Goal: Task Accomplishment & Management: Manage account settings

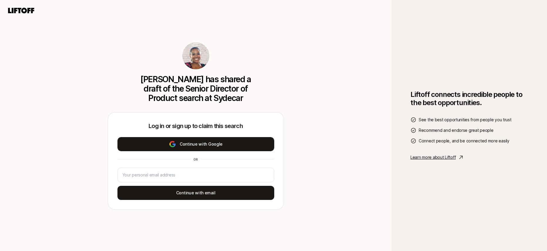
click at [207, 148] on button "Continue with Google" at bounding box center [195, 144] width 157 height 14
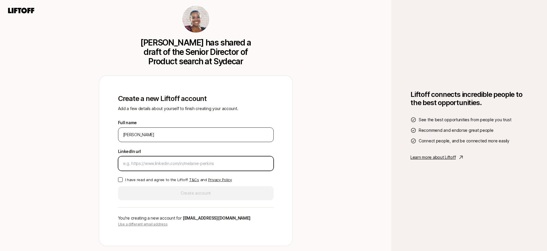
paste input "[URL][DOMAIN_NAME]"
type input "[URL][DOMAIN_NAME]"
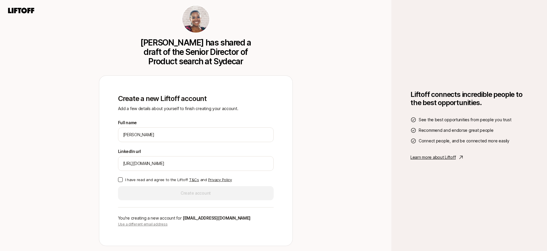
click at [120, 181] on button "I have read and agree to the Liftoff T&Cs and Privacy Policy" at bounding box center [120, 179] width 5 height 5
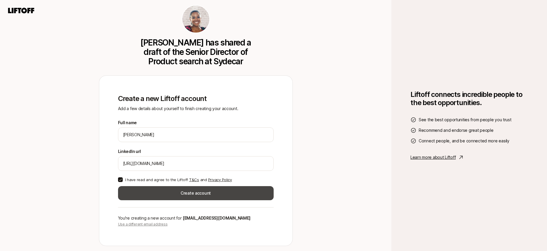
click at [171, 195] on button "Create account" at bounding box center [195, 193] width 155 height 14
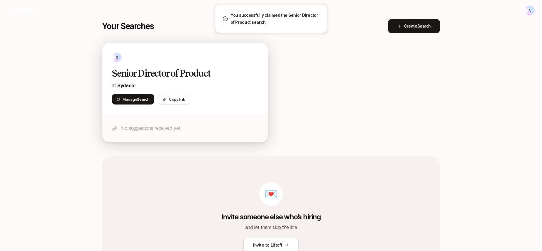
scroll to position [95, 0]
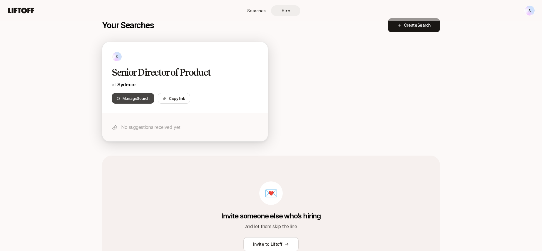
click at [132, 98] on span "Manage Search" at bounding box center [136, 98] width 27 height 6
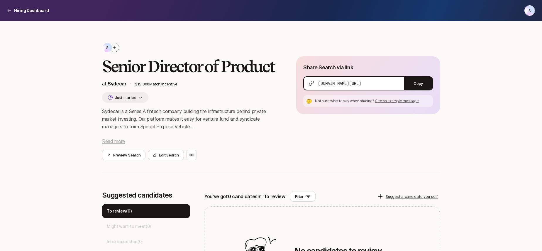
click at [114, 141] on span "Read more" at bounding box center [113, 141] width 23 height 6
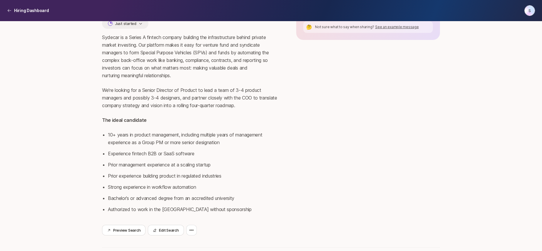
scroll to position [80, 0]
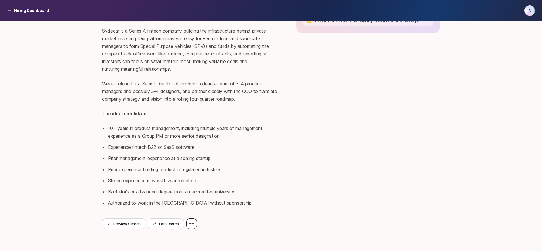
click at [191, 224] on icon at bounding box center [192, 223] width 4 height 1
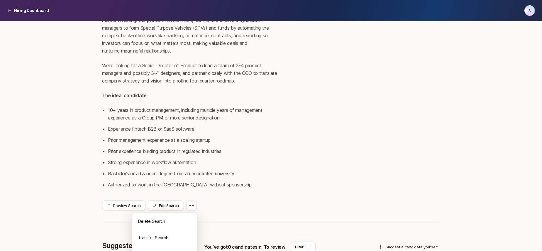
scroll to position [141, 0]
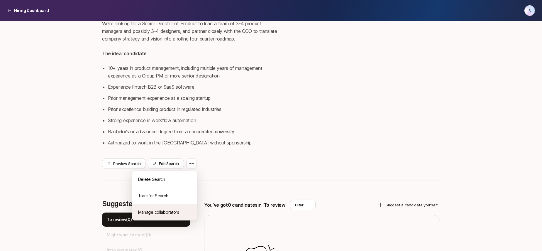
click at [163, 215] on div "Manage collaborators" at bounding box center [164, 212] width 65 height 16
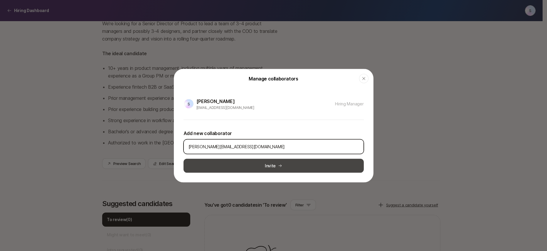
type input "[PERSON_NAME][EMAIL_ADDRESS][DOMAIN_NAME]"
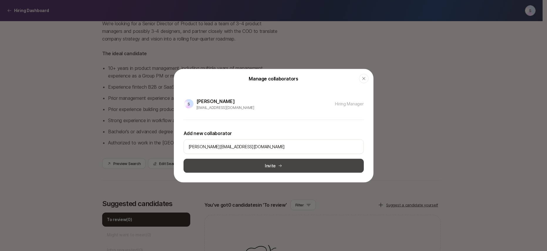
click at [241, 168] on button "Invite" at bounding box center [273, 165] width 180 height 14
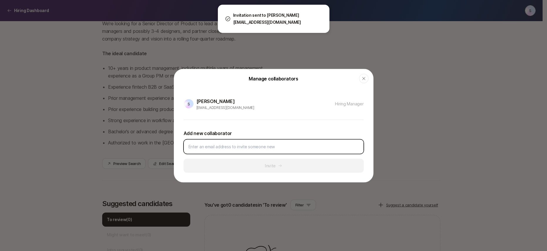
click at [242, 148] on input at bounding box center [273, 146] width 170 height 7
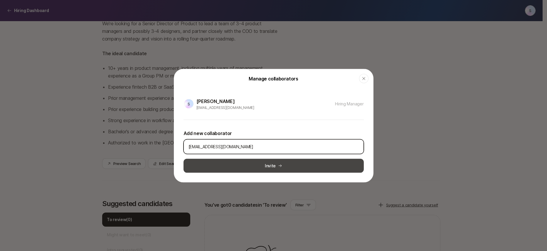
type input "[EMAIL_ADDRESS][DOMAIN_NAME]"
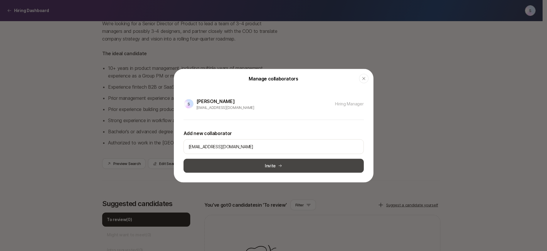
click at [289, 170] on button "Invite" at bounding box center [273, 165] width 180 height 14
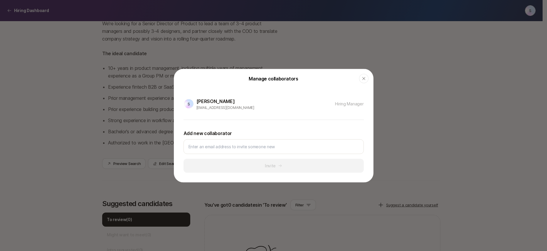
drag, startPoint x: 363, startPoint y: 82, endPoint x: 364, endPoint y: 86, distance: 4.6
click at [364, 83] on header "Manage collaborators Close" at bounding box center [273, 78] width 199 height 19
click at [363, 79] on icon "button" at bounding box center [363, 78] width 5 height 5
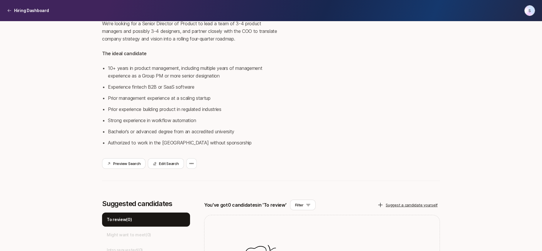
click at [259, 152] on div "Sydecar is a Series A fintech company building the infrastructure behind privat…" at bounding box center [189, 60] width 175 height 187
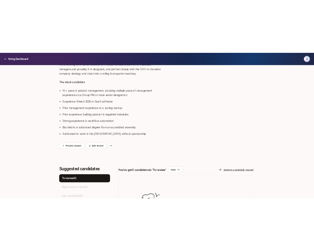
scroll to position [130, 0]
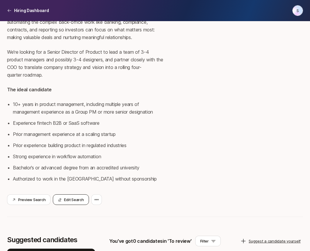
click at [69, 204] on button "Edit Search" at bounding box center [71, 199] width 36 height 11
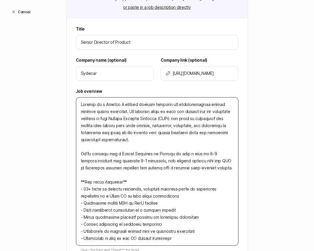
scroll to position [144, 0]
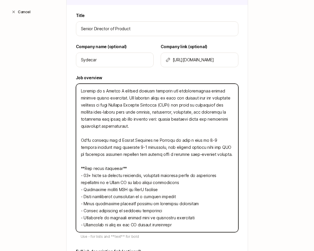
click at [79, 90] on textarea at bounding box center [157, 158] width 163 height 148
click at [80, 94] on textarea at bounding box center [157, 158] width 163 height 148
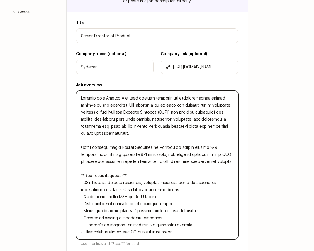
scroll to position [134, 0]
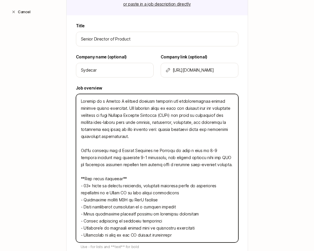
click at [86, 136] on textarea at bounding box center [157, 168] width 163 height 148
click at [79, 149] on textarea at bounding box center [157, 168] width 163 height 148
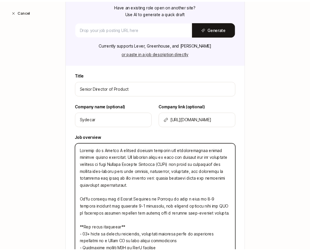
scroll to position [0, 0]
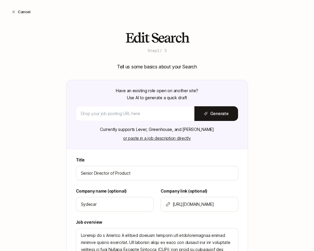
drag, startPoint x: 19, startPoint y: 12, endPoint x: 25, endPoint y: 22, distance: 11.7
click at [21, 16] on button "Cancel" at bounding box center [21, 11] width 28 height 11
type textarea "x"
